Goal: Information Seeking & Learning: Learn about a topic

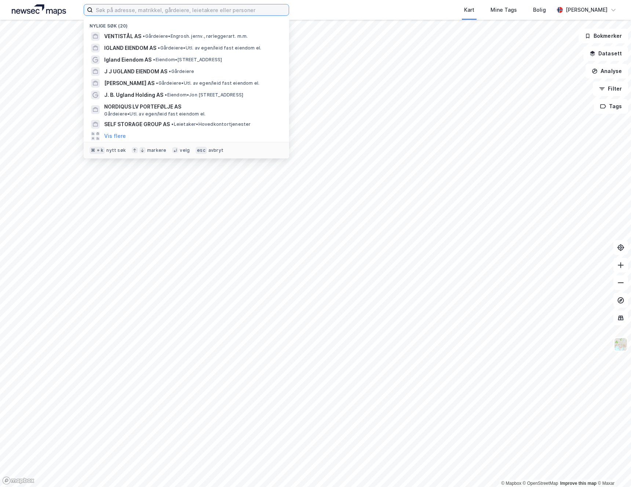
click at [218, 14] on input at bounding box center [191, 9] width 196 height 11
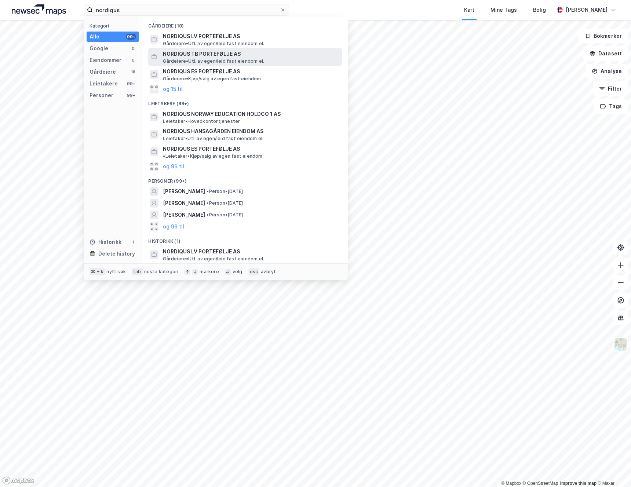
click at [232, 56] on span "NORDIQUS TB PORTEFØLJE AS" at bounding box center [251, 54] width 176 height 9
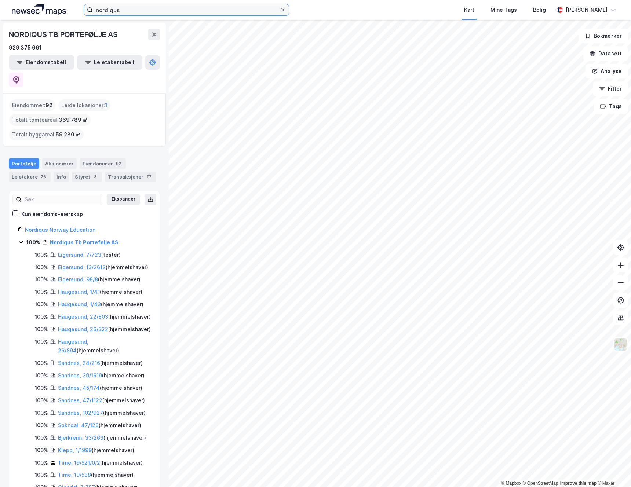
click at [138, 11] on input "nordiqus" at bounding box center [186, 9] width 187 height 11
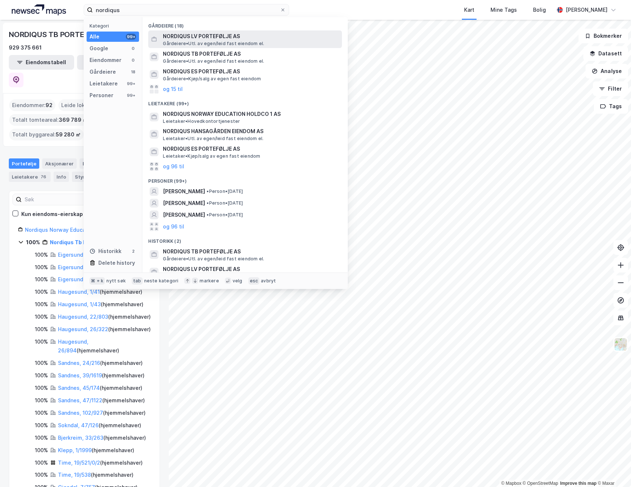
click at [212, 41] on span "Gårdeiere • Utl. av egen/leid fast eiendom el." at bounding box center [213, 44] width 101 height 6
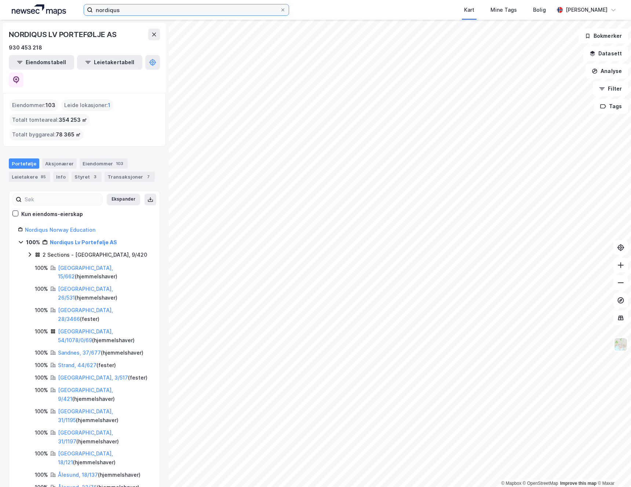
click at [133, 10] on input "nordiqus" at bounding box center [186, 9] width 187 height 11
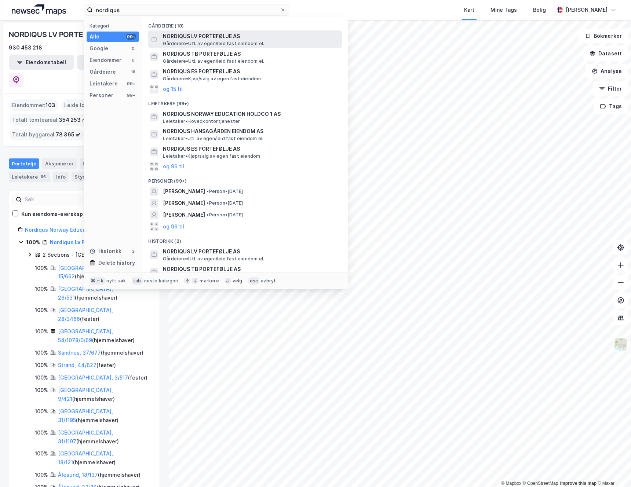
click at [198, 40] on span "NORDIQUS LV PORTEFØLJE AS" at bounding box center [251, 36] width 176 height 9
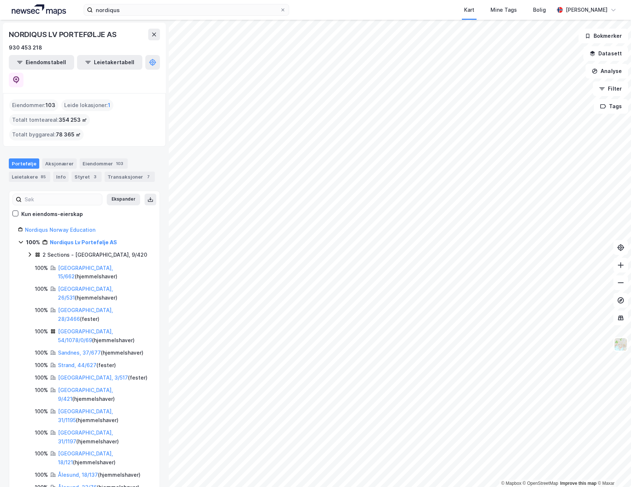
click at [160, 17] on div "nordiqus Kart Mine Tags Bolig [PERSON_NAME]" at bounding box center [315, 10] width 631 height 20
click at [161, 12] on input "nordiqus" at bounding box center [186, 9] width 187 height 11
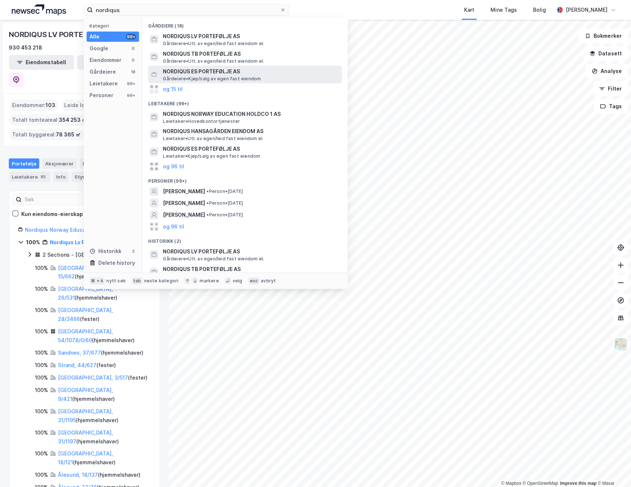
click at [216, 71] on span "NORDIQUS ES PORTEFØLJE AS" at bounding box center [251, 71] width 176 height 9
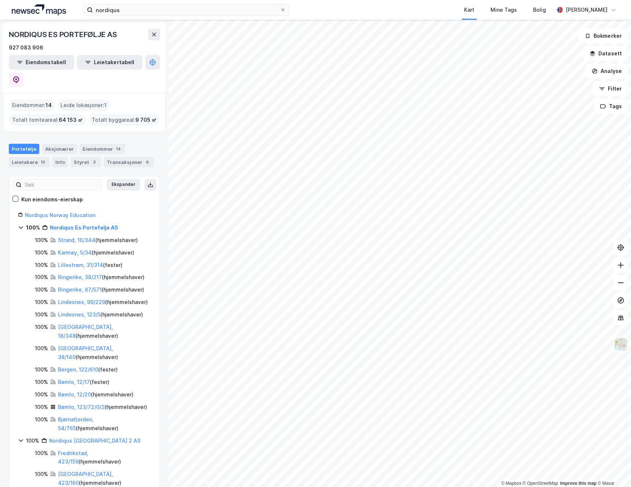
scroll to position [48, 0]
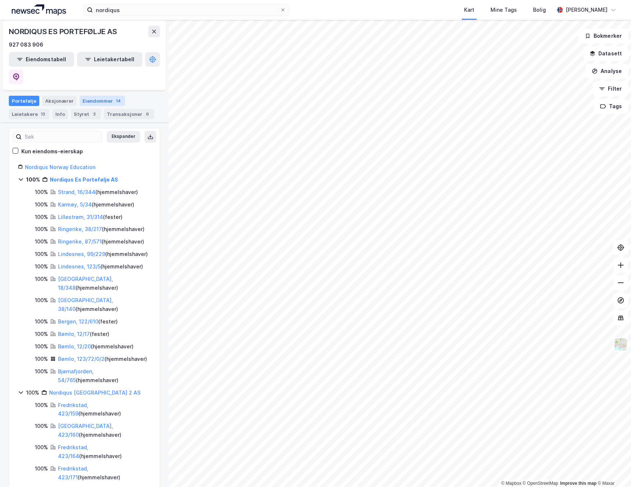
click at [105, 96] on div "Eiendommer 14" at bounding box center [102, 101] width 45 height 10
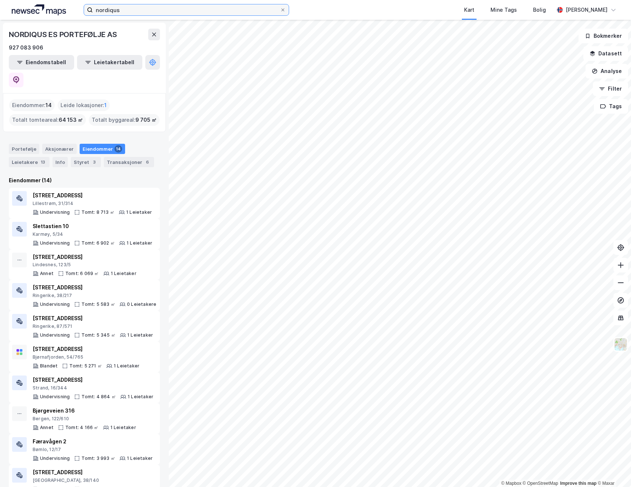
click at [138, 11] on input "nordiqus" at bounding box center [186, 9] width 187 height 11
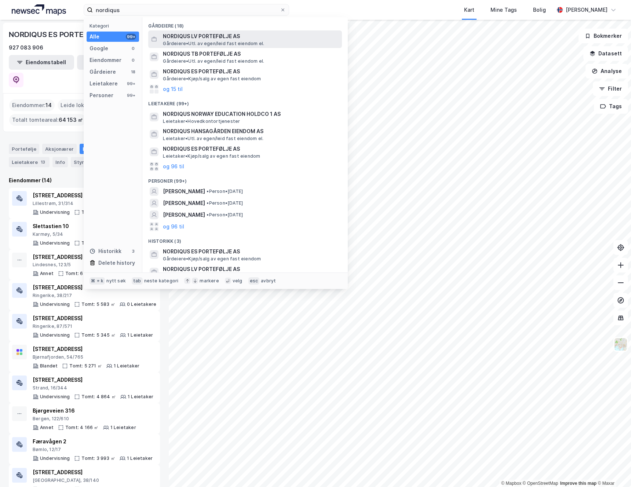
click at [207, 39] on span "NORDIQUS LV PORTEFØLJE AS" at bounding box center [251, 36] width 176 height 9
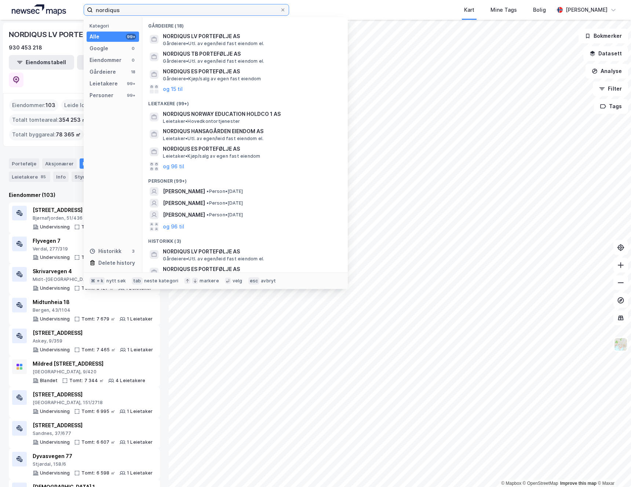
click at [193, 11] on input "nordiqus" at bounding box center [186, 9] width 187 height 11
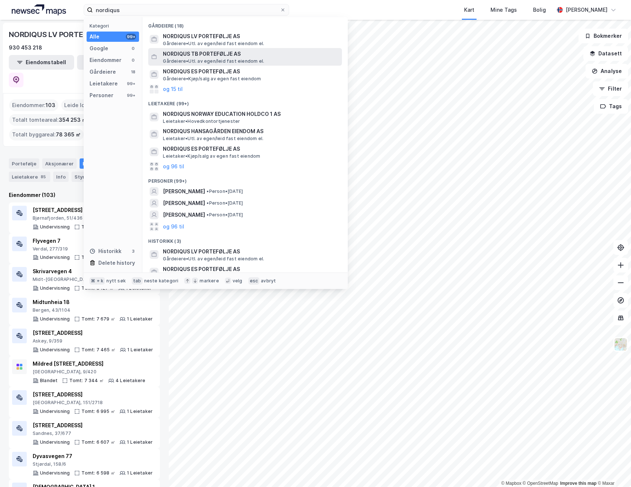
click at [186, 58] on span "Gårdeiere • Utl. av egen/leid fast eiendom el." at bounding box center [213, 61] width 101 height 6
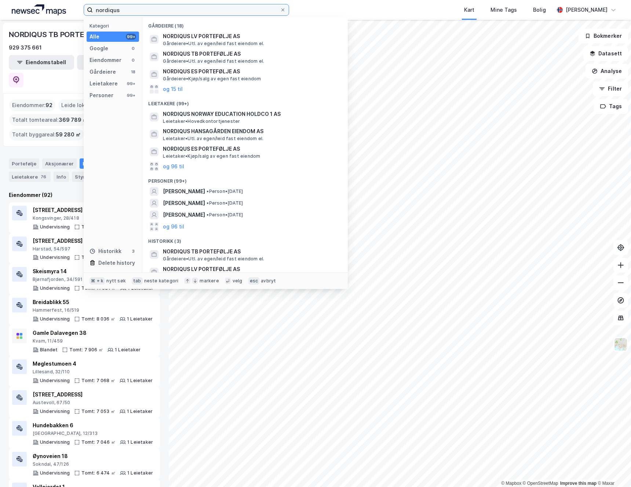
click at [167, 10] on input "nordiqus" at bounding box center [186, 9] width 187 height 11
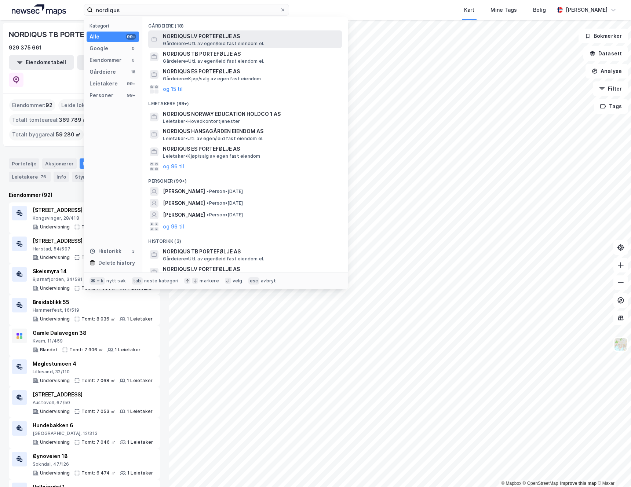
click at [190, 41] on span "Gårdeiere • Utl. av egen/leid fast eiendom el." at bounding box center [213, 44] width 101 height 6
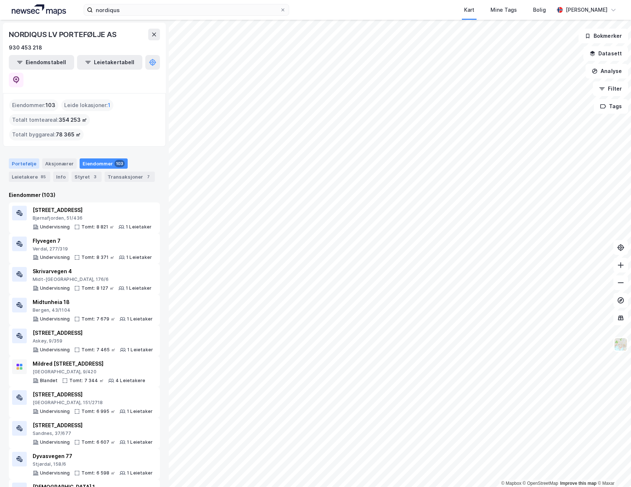
click at [28, 158] on div "Portefølje" at bounding box center [24, 163] width 30 height 10
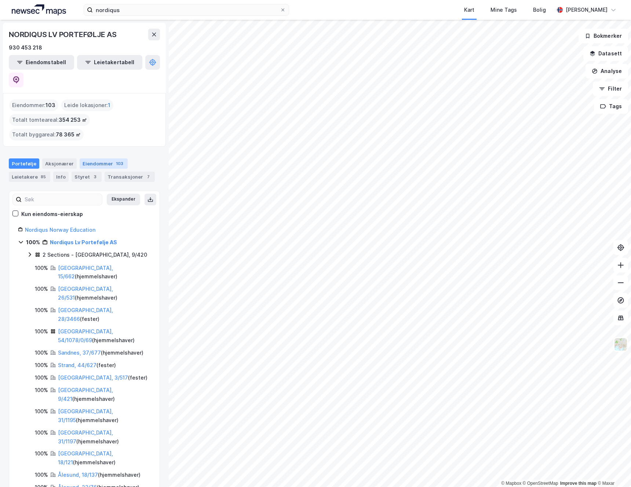
click at [98, 158] on div "Eiendommer 103" at bounding box center [104, 163] width 48 height 10
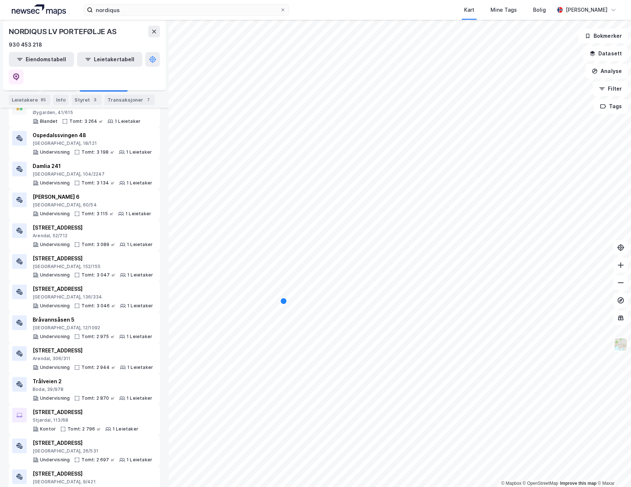
scroll to position [1974, 0]
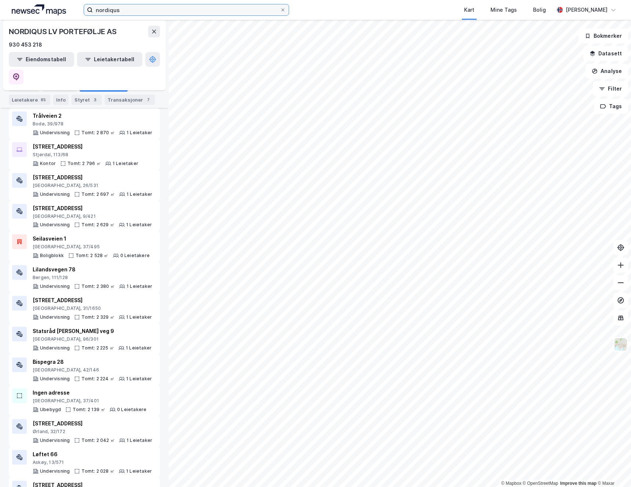
click at [160, 11] on input "nordiqus" at bounding box center [186, 9] width 187 height 11
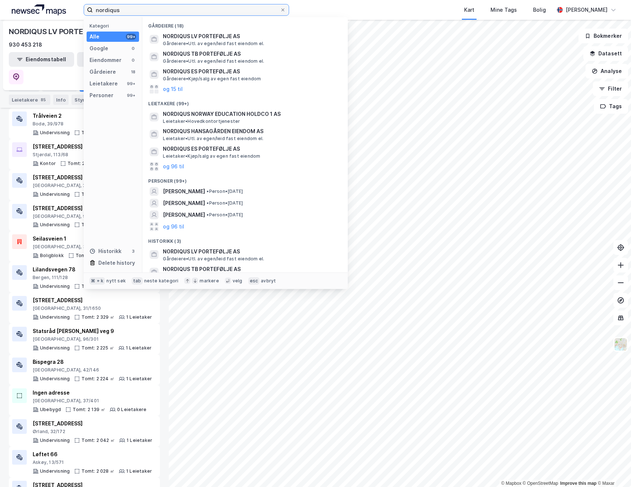
click at [160, 11] on input "nordiqus" at bounding box center [186, 9] width 187 height 11
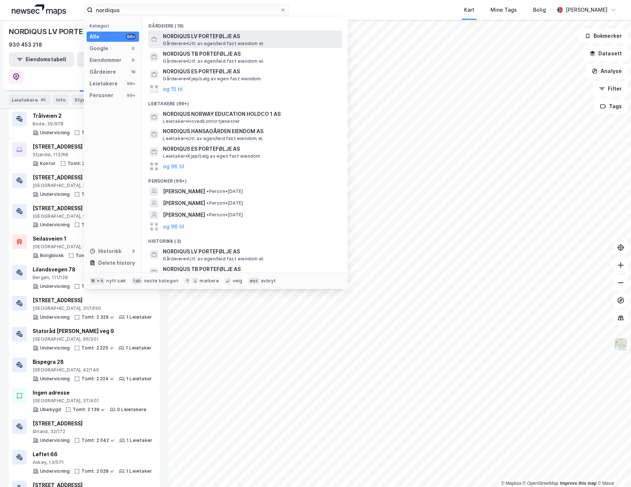
click at [208, 38] on span "NORDIQUS LV PORTEFØLJE AS" at bounding box center [251, 36] width 176 height 9
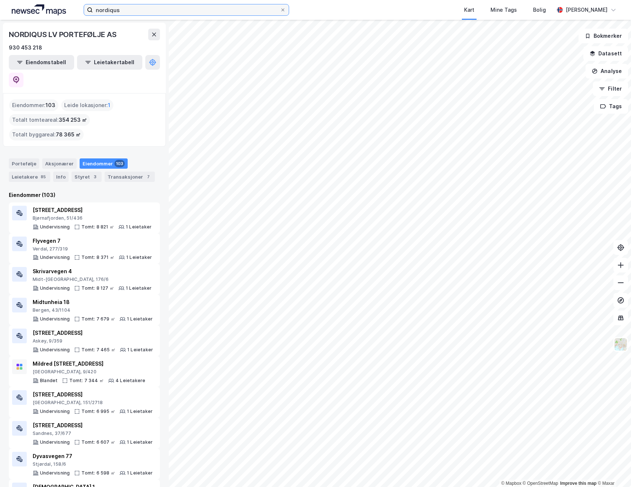
click at [124, 11] on input "nordiqus" at bounding box center [186, 9] width 187 height 11
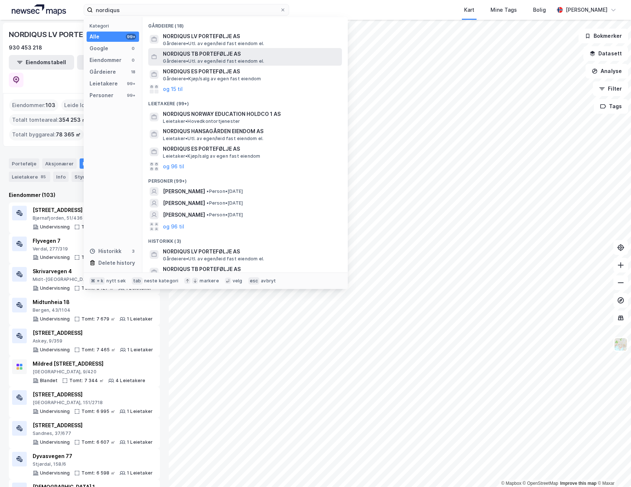
click at [194, 52] on span "NORDIQUS TB PORTEFØLJE AS" at bounding box center [251, 54] width 176 height 9
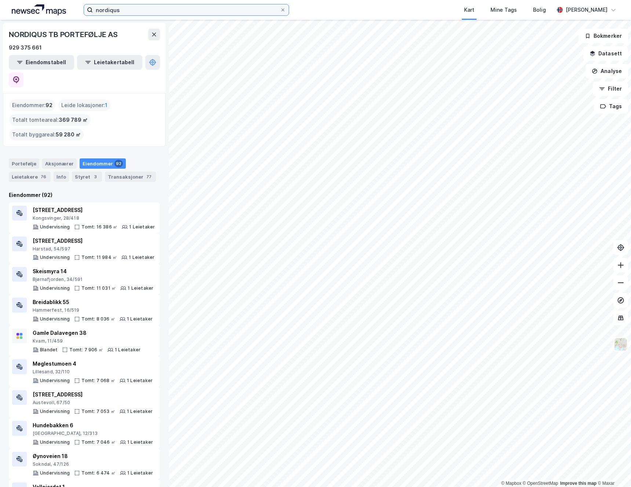
click at [130, 11] on input "nordiqus" at bounding box center [186, 9] width 187 height 11
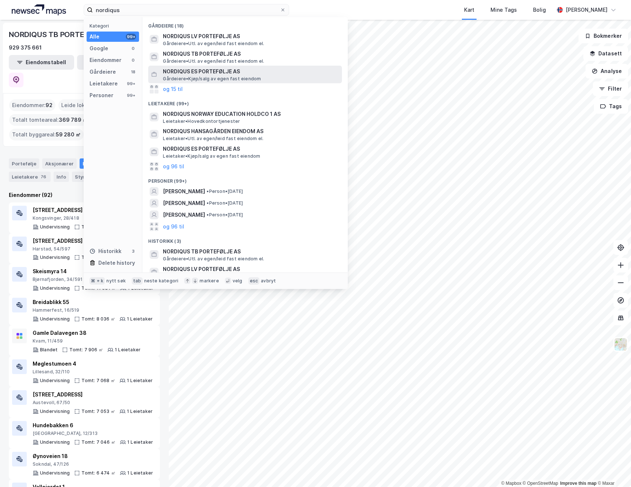
click at [202, 74] on span "NORDIQUS ES PORTEFØLJE AS" at bounding box center [251, 71] width 176 height 9
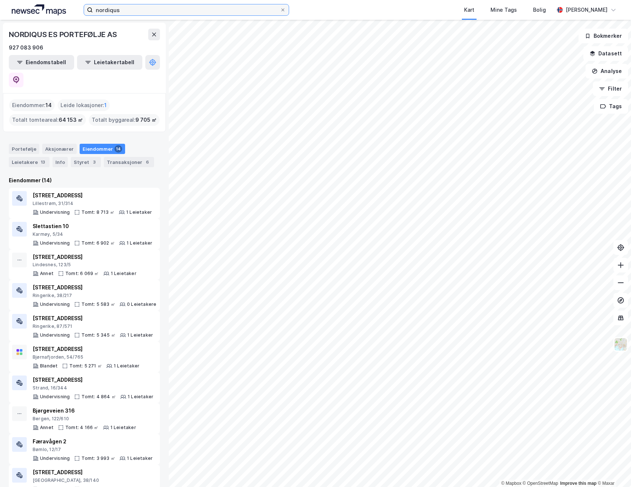
click at [124, 12] on input "nordiqus" at bounding box center [186, 9] width 187 height 11
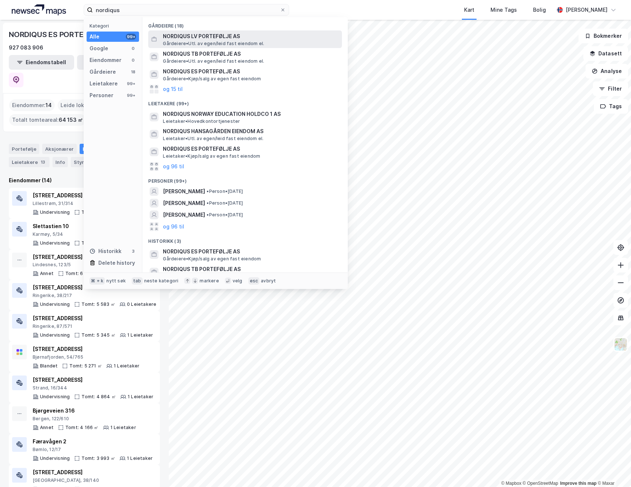
click at [215, 42] on span "Gårdeiere • Utl. av egen/leid fast eiendom el." at bounding box center [213, 44] width 101 height 6
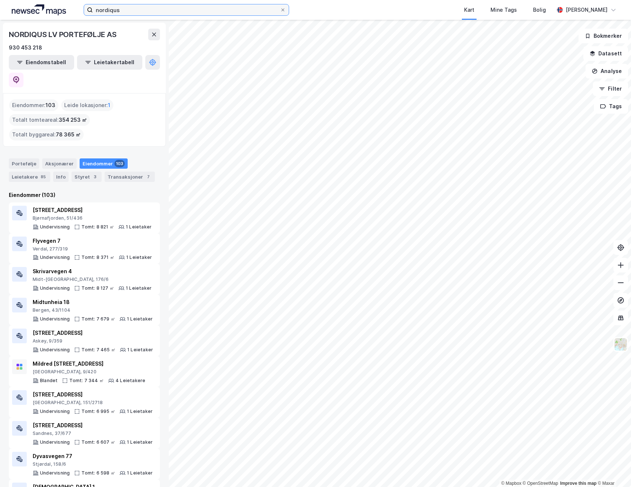
click at [135, 11] on input "nordiqus" at bounding box center [186, 9] width 187 height 11
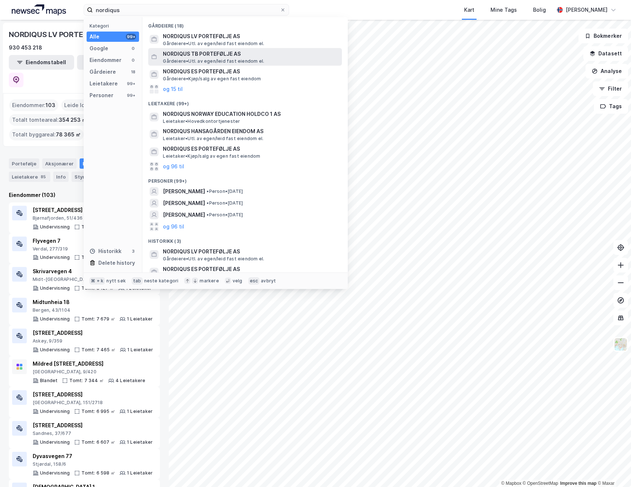
click at [196, 54] on span "NORDIQUS TB PORTEFØLJE AS" at bounding box center [251, 54] width 176 height 9
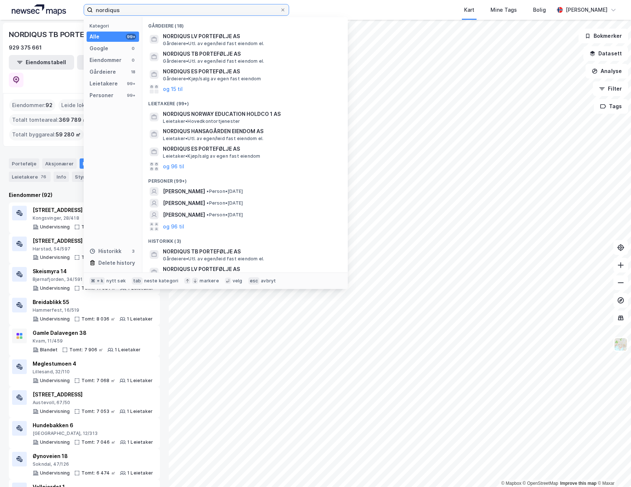
click at [135, 10] on input "nordiqus" at bounding box center [186, 9] width 187 height 11
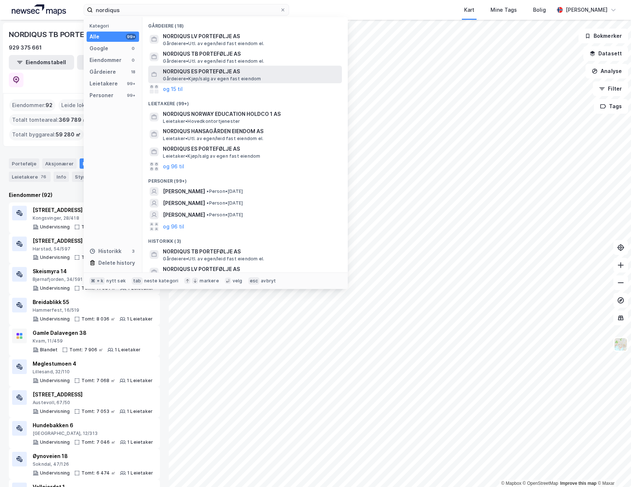
click at [209, 73] on span "NORDIQUS ES PORTEFØLJE AS" at bounding box center [251, 71] width 176 height 9
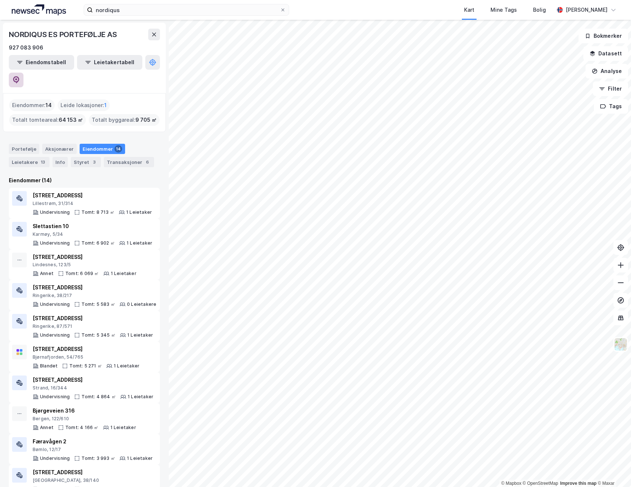
click at [19, 76] on icon at bounding box center [16, 79] width 6 height 7
click at [167, 9] on input "nordiqus" at bounding box center [186, 9] width 187 height 11
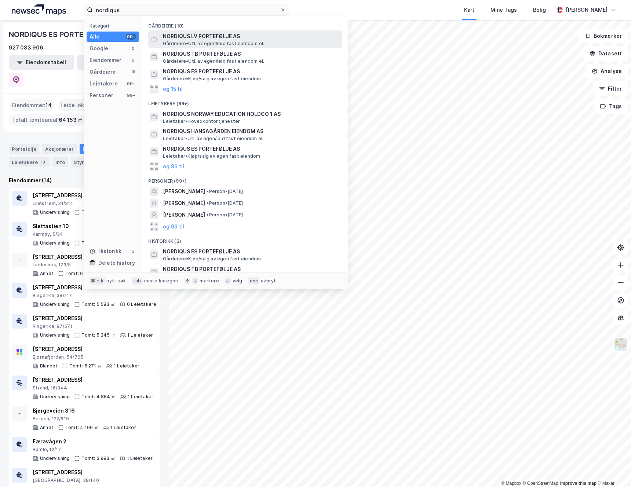
click at [212, 43] on span "Gårdeiere • Utl. av egen/leid fast eiendom el." at bounding box center [213, 44] width 101 height 6
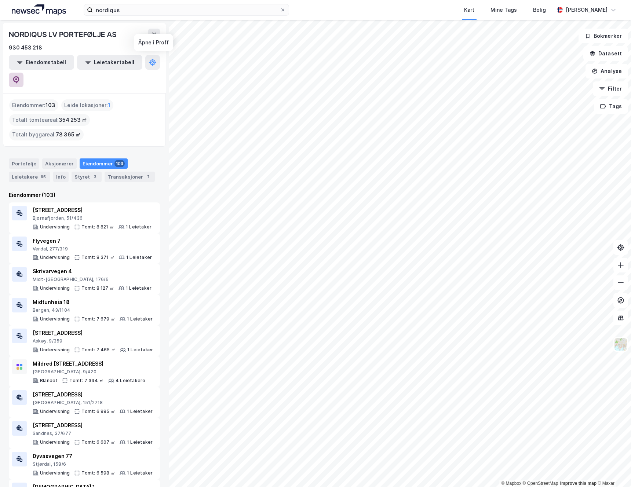
click at [20, 76] on icon at bounding box center [15, 79] width 7 height 7
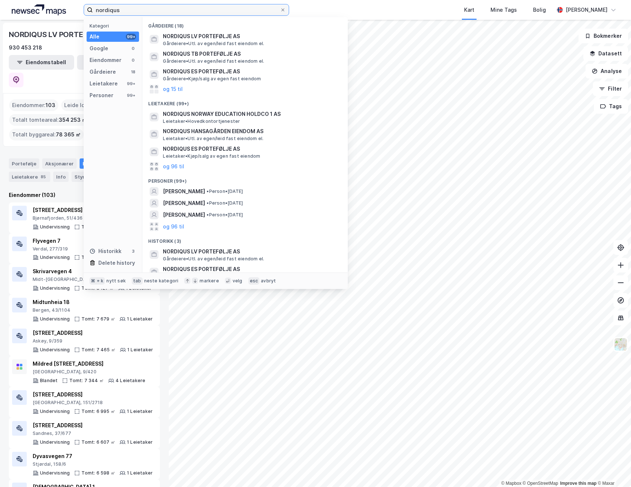
click at [139, 11] on input "nordiqus" at bounding box center [186, 9] width 187 height 11
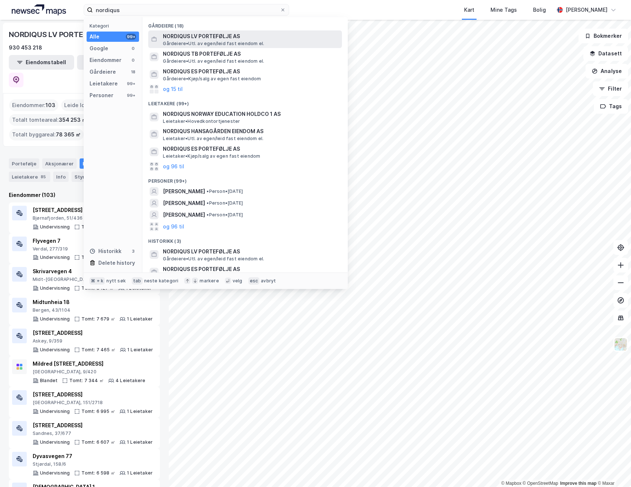
click at [223, 41] on span "Gårdeiere • Utl. av egen/leid fast eiendom el." at bounding box center [213, 44] width 101 height 6
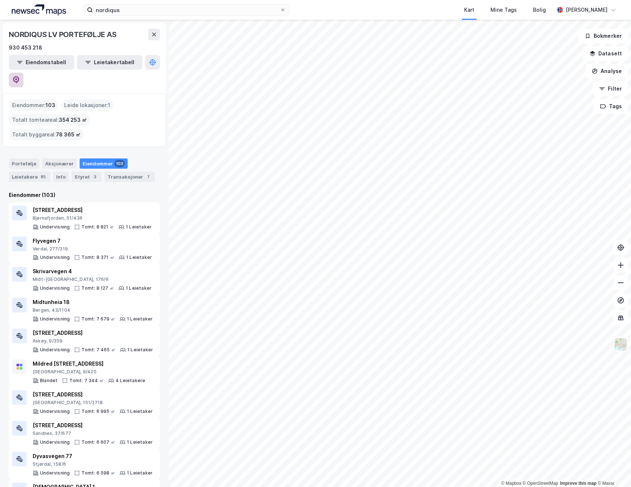
click at [20, 76] on icon at bounding box center [15, 79] width 7 height 7
click at [128, 10] on input "nordiqus" at bounding box center [186, 9] width 187 height 11
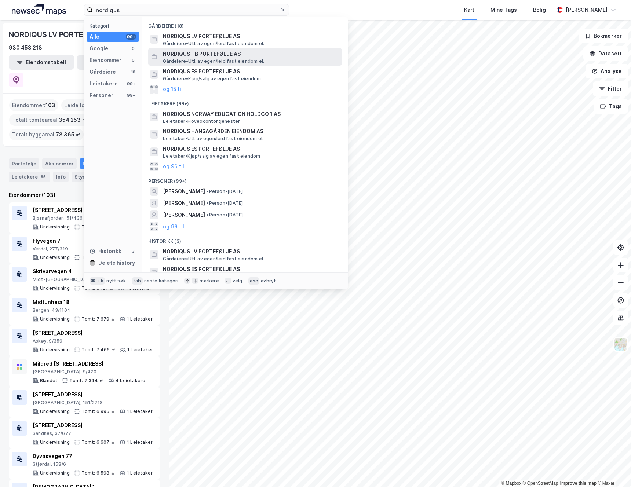
click at [240, 61] on span "Gårdeiere • Utl. av egen/leid fast eiendom el." at bounding box center [213, 61] width 101 height 6
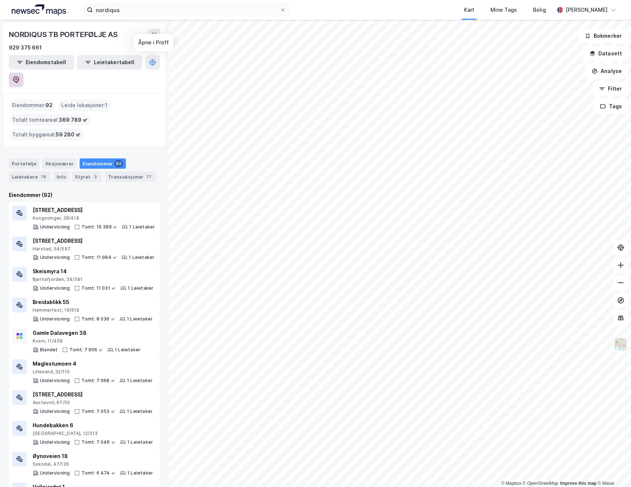
click at [20, 76] on icon at bounding box center [15, 79] width 7 height 7
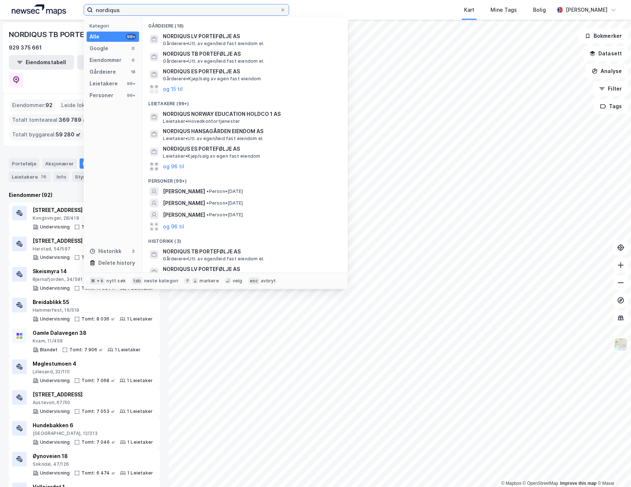
drag, startPoint x: 131, startPoint y: 15, endPoint x: 40, endPoint y: 7, distance: 90.6
click at [51, 7] on div "nordiqus Kategori Alle 99+ Google 0 Eiendommer 0 Gårdeiere 18 Leietakere 99+ Pe…" at bounding box center [315, 10] width 631 height 20
paste input "Nordiqus Norway Education Holdco 1 AS"
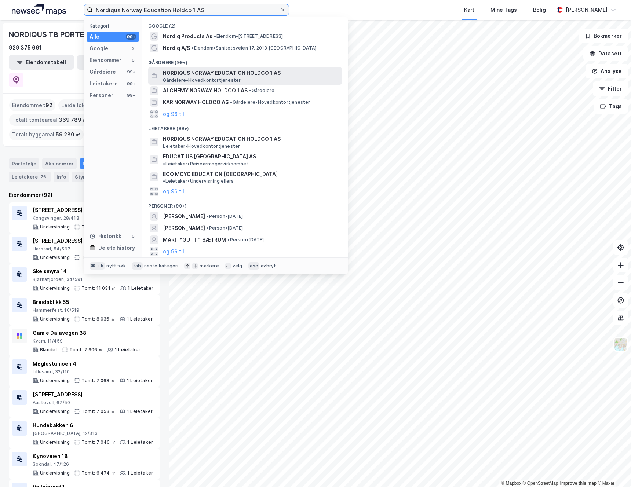
type input "Nordiqus Norway Education Holdco 1 AS"
click at [228, 73] on span "NORDIQUS NORWAY EDUCATION HOLDCO 1 AS" at bounding box center [251, 73] width 176 height 9
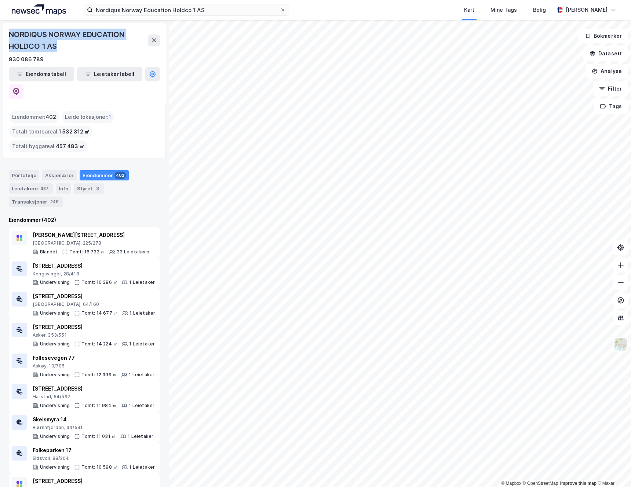
drag, startPoint x: 10, startPoint y: 36, endPoint x: 62, endPoint y: 48, distance: 53.8
click at [62, 48] on div "NORDIQUS NORWAY EDUCATION HOLDCO 1 AS" at bounding box center [78, 40] width 139 height 23
copy div "NORDIQUS NORWAY EDUCATION HOLDCO 1 AS"
click at [124, 118] on div "Eiendommer : 402 Leide lokasjoner : 1 Totalt tomteareal : 1 532 312 ㎡ Totalt by…" at bounding box center [84, 131] width 150 height 41
